Goal: Information Seeking & Learning: Compare options

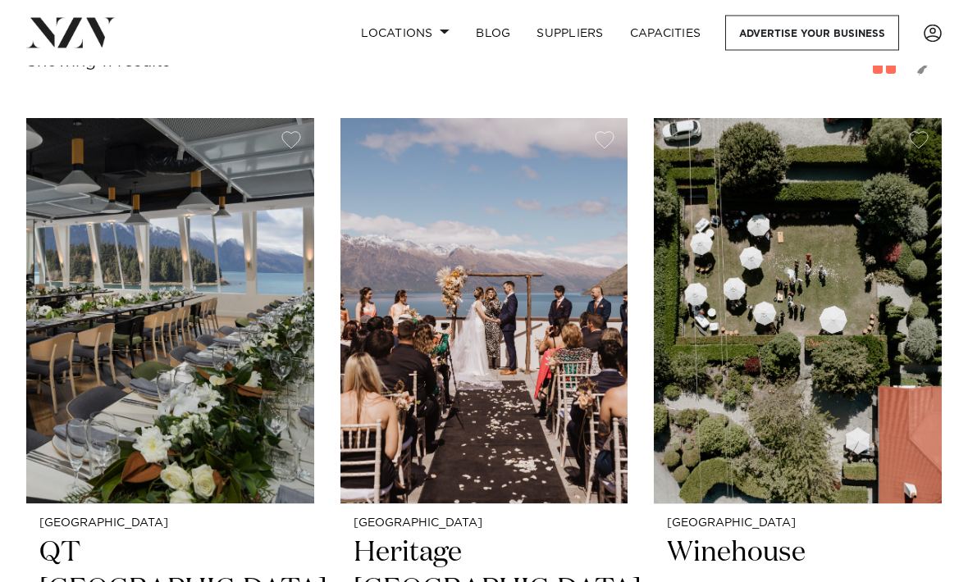
scroll to position [647, 0]
click at [425, 536] on h2 "Heritage [GEOGRAPHIC_DATA]" at bounding box center [485, 591] width 262 height 110
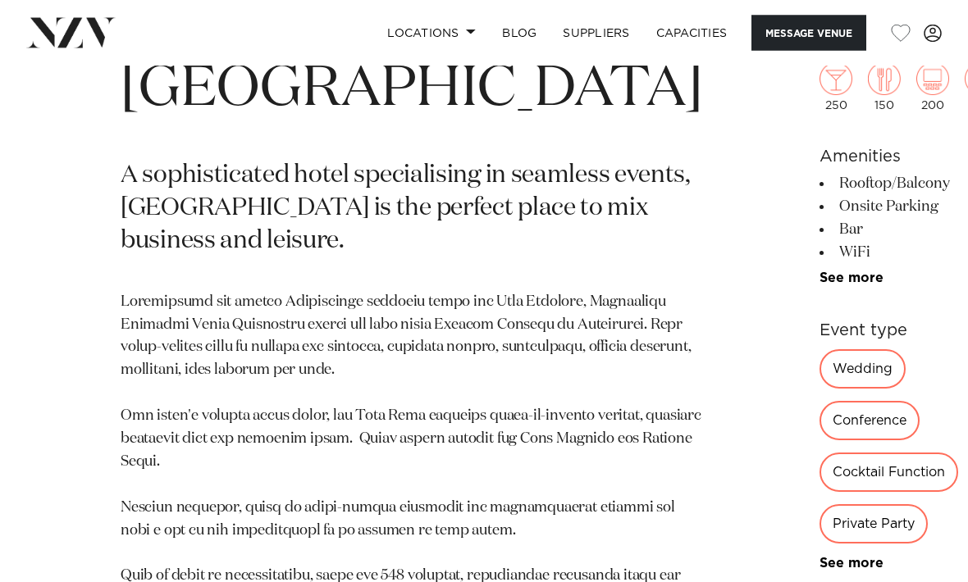
scroll to position [566, 0]
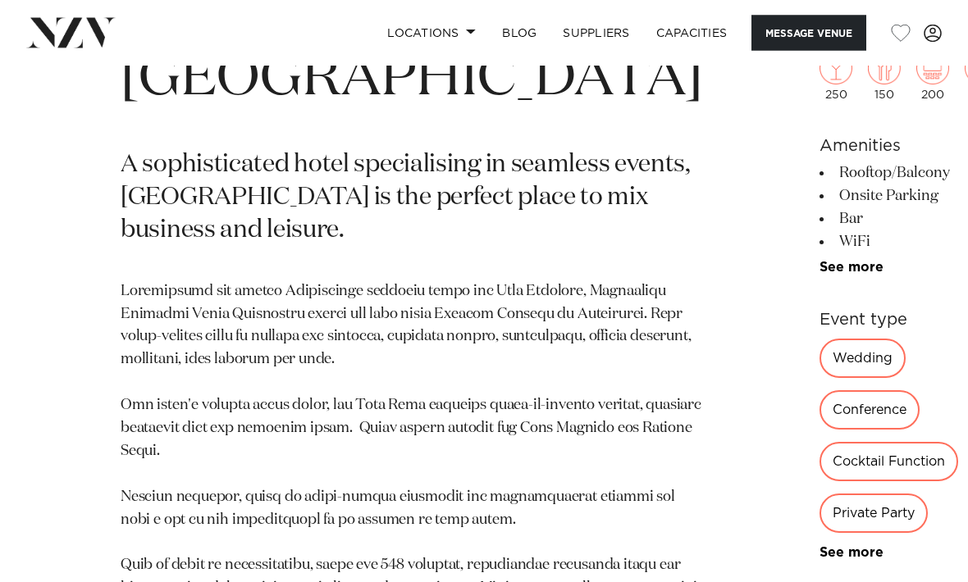
click at [820, 372] on div "Wedding" at bounding box center [863, 359] width 86 height 39
click at [820, 379] on div "Wedding" at bounding box center [863, 359] width 86 height 39
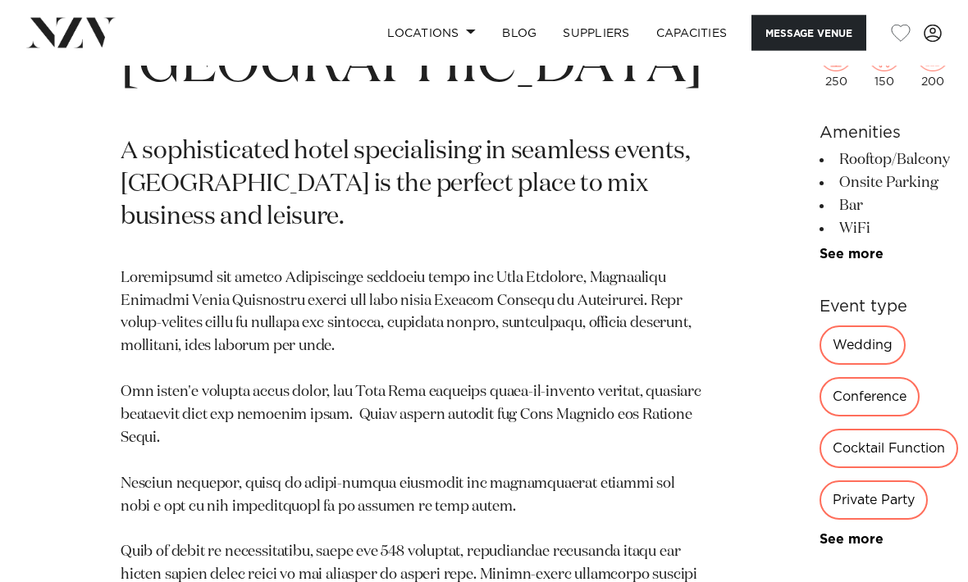
scroll to position [578, 0]
click at [724, 41] on link "Capacities" at bounding box center [692, 33] width 98 height 35
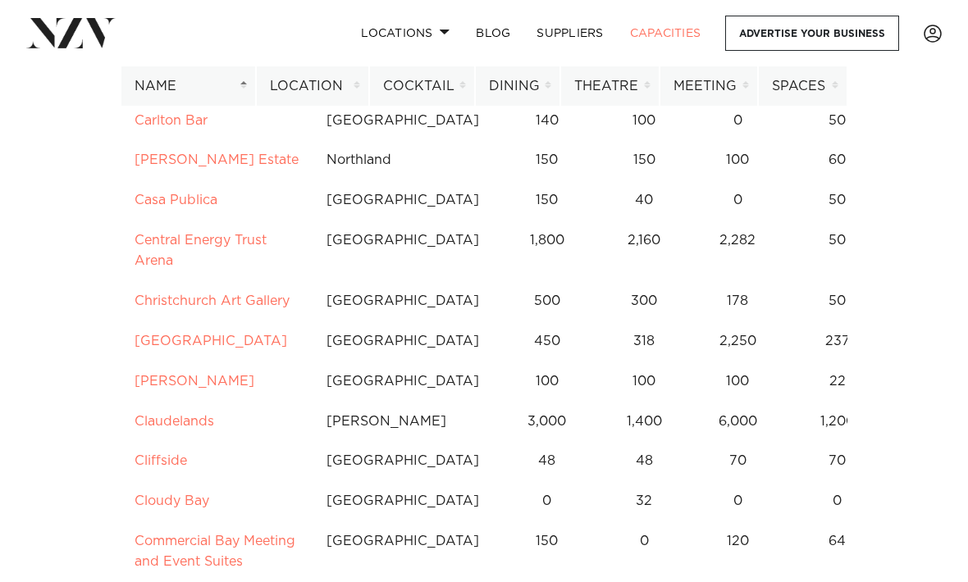
scroll to position [2135, 0]
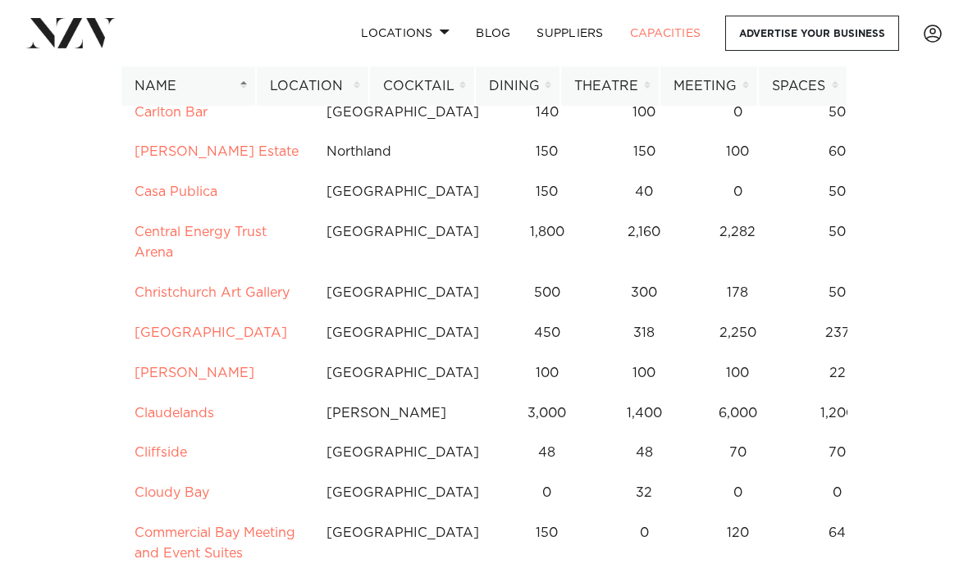
click at [337, 74] on th "Location" at bounding box center [312, 86] width 113 height 40
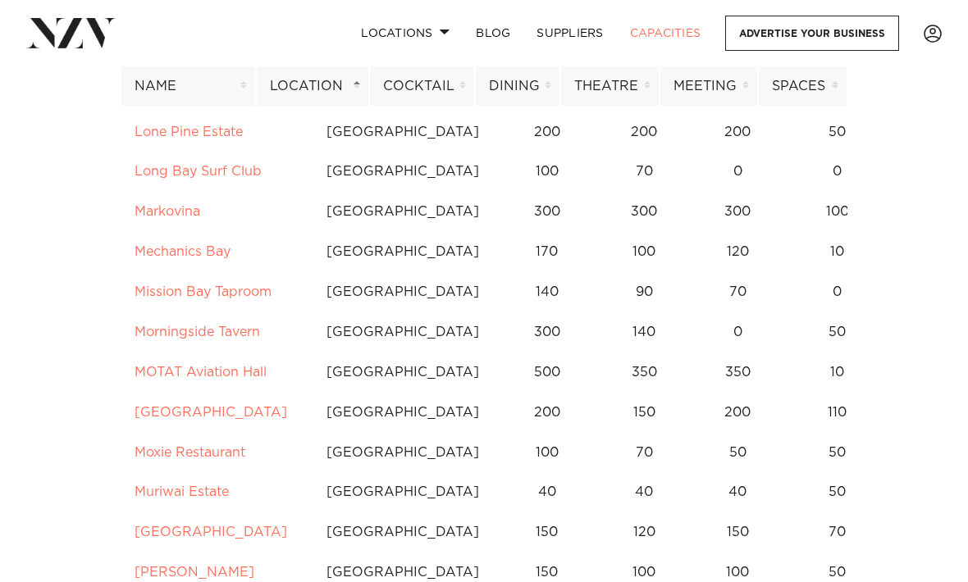
click at [345, 89] on th "Location" at bounding box center [312, 86] width 113 height 40
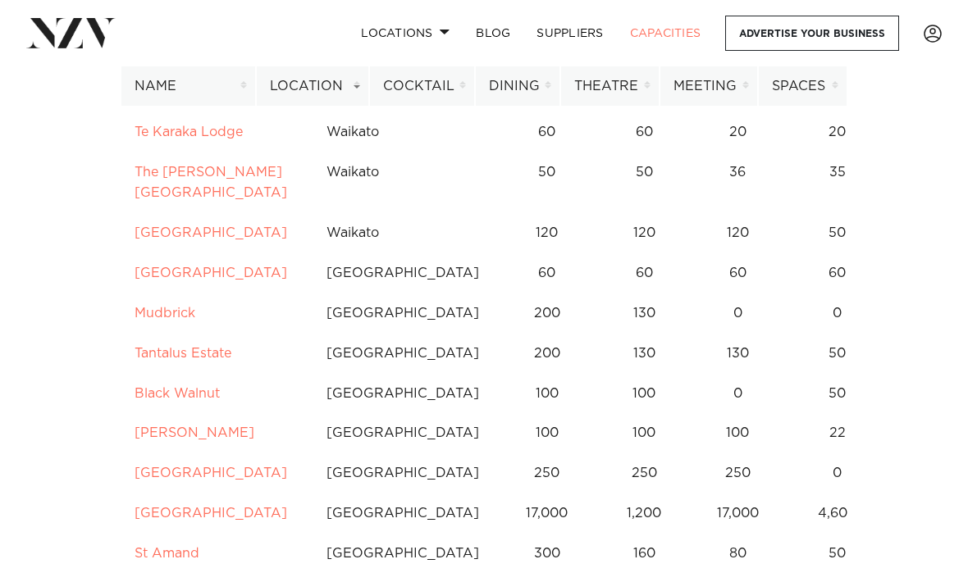
click at [349, 96] on th "Location" at bounding box center [312, 86] width 113 height 40
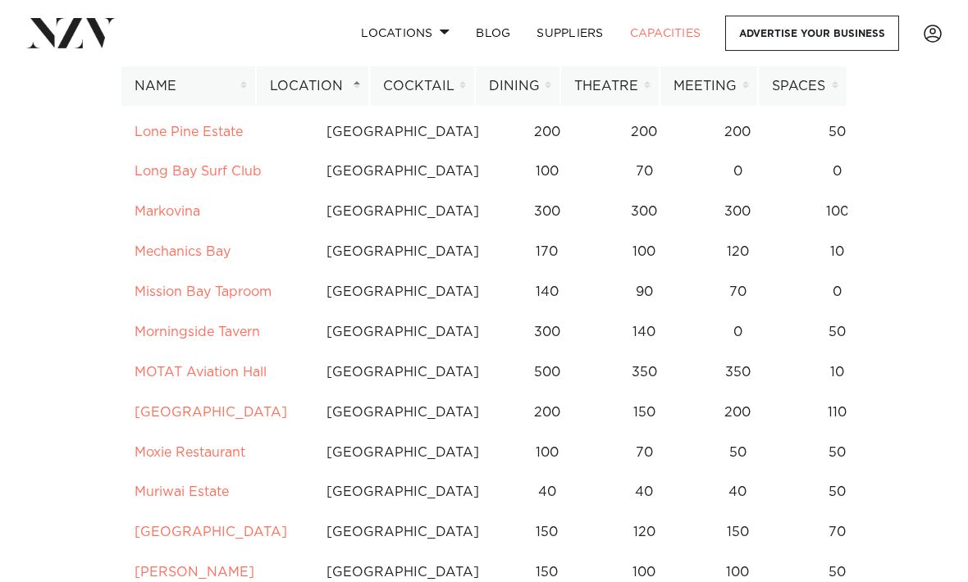
click at [345, 86] on th "Location" at bounding box center [312, 86] width 113 height 40
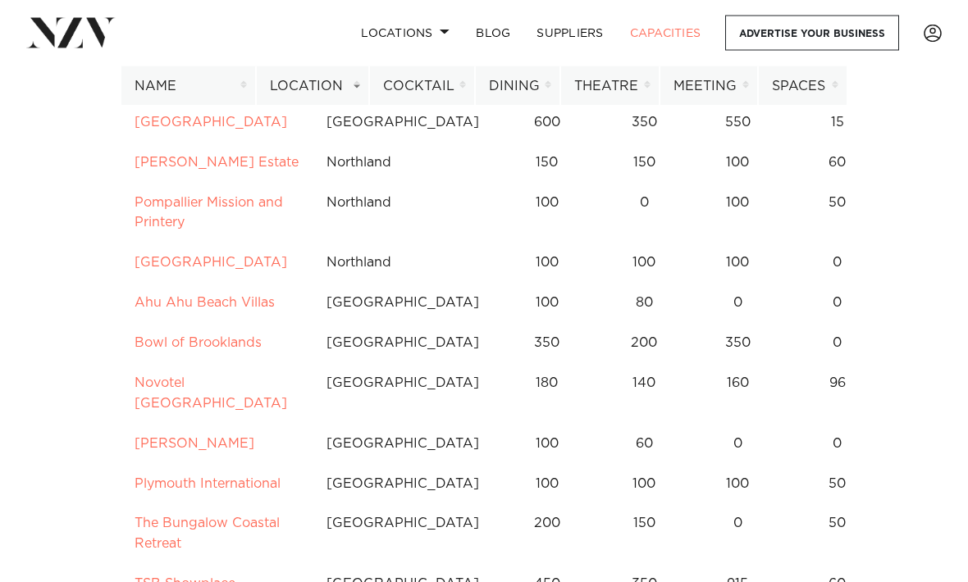
scroll to position [4073, 0]
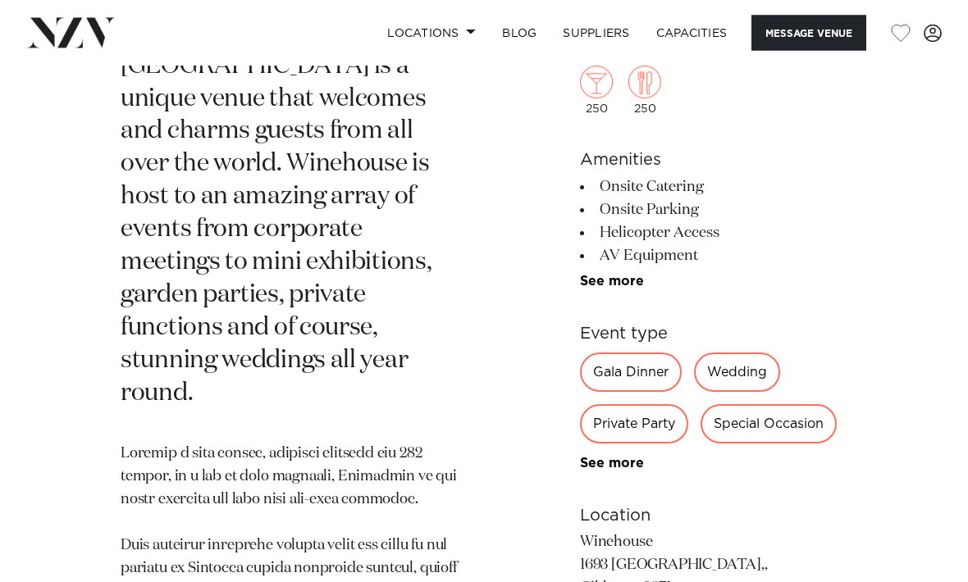
scroll to position [798, 0]
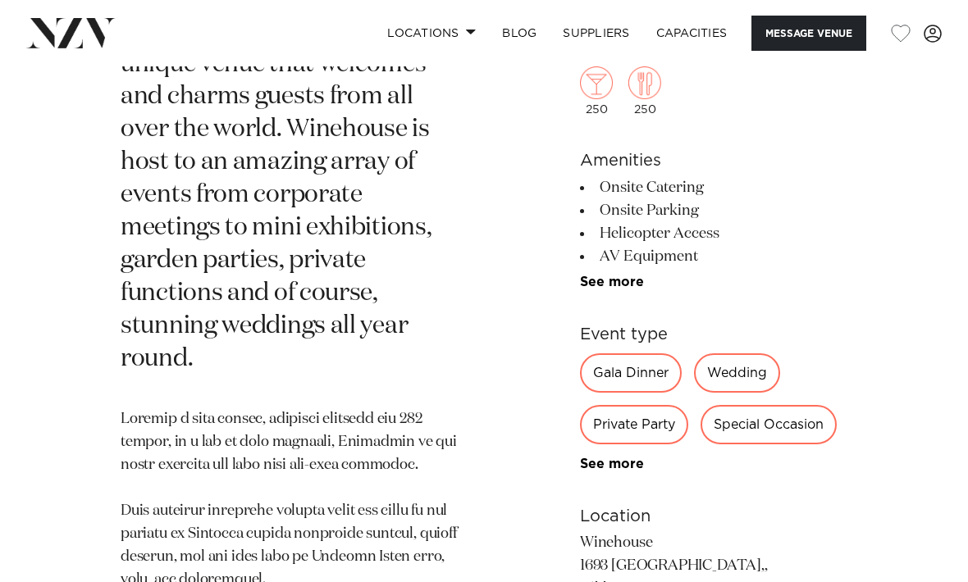
click at [754, 379] on div "Wedding" at bounding box center [737, 373] width 86 height 39
click at [747, 358] on div "Wedding" at bounding box center [737, 373] width 86 height 39
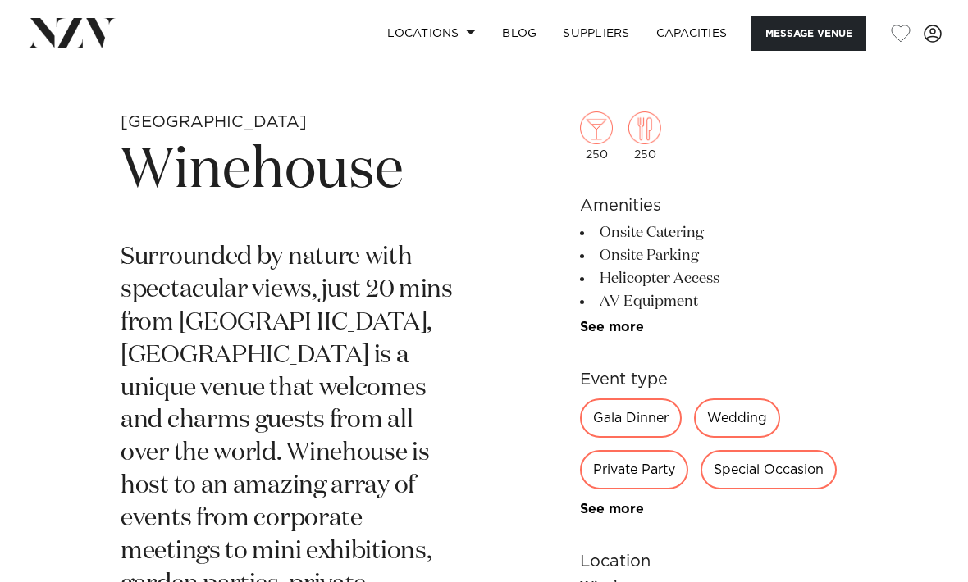
scroll to position [0, 0]
